Goal: Subscribe to service/newsletter

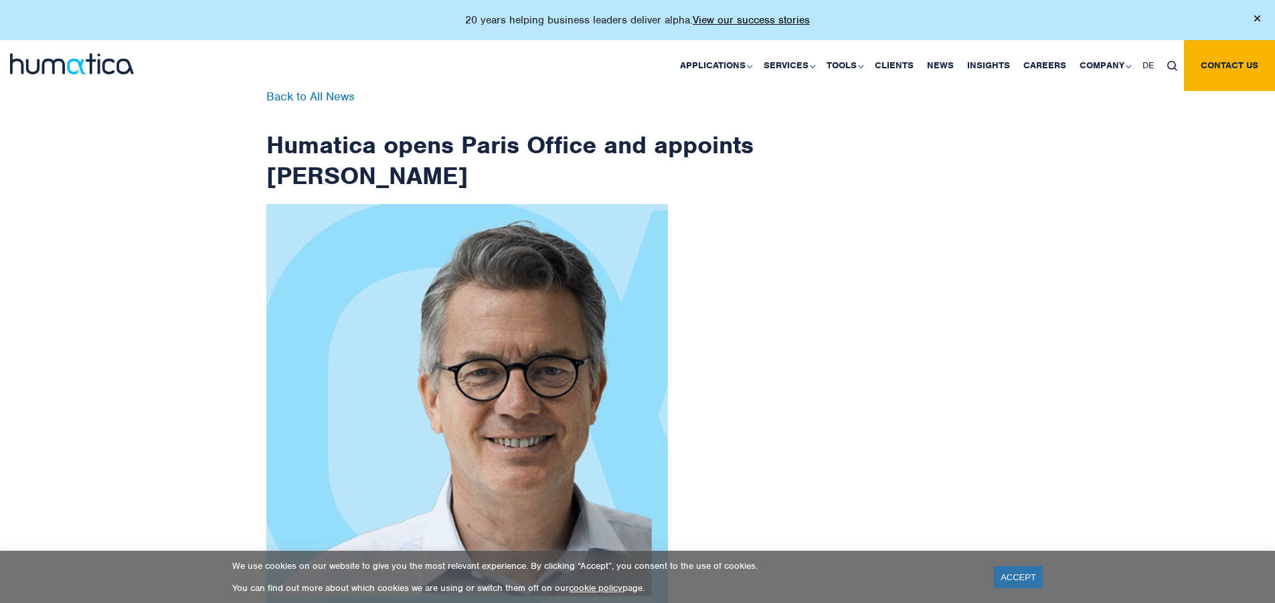
scroll to position [2135, 0]
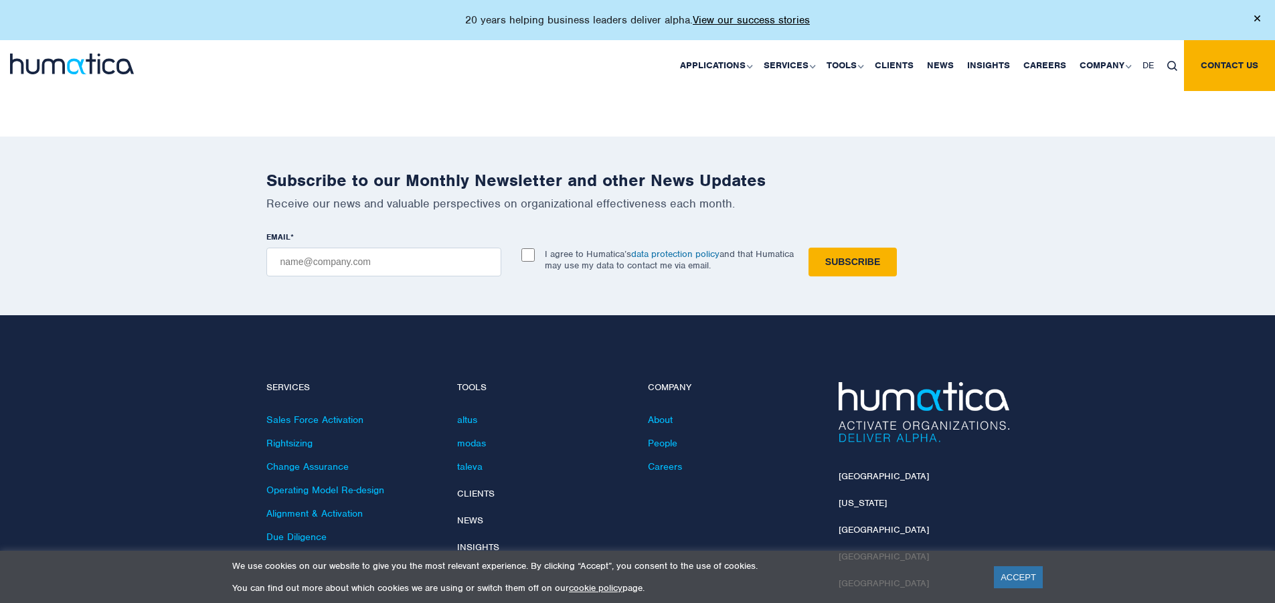
checkbox input "true"
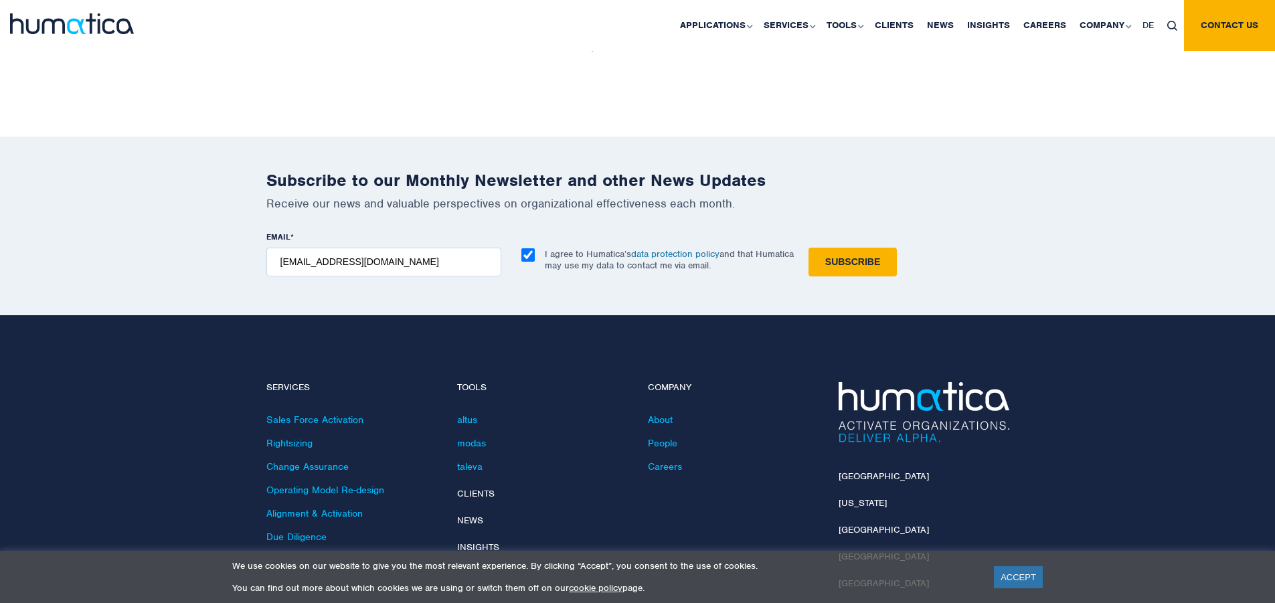
type input "[EMAIL_ADDRESS][DOMAIN_NAME]"
click at [808, 248] on input "Subscribe" at bounding box center [852, 262] width 88 height 29
